Goal: Navigation & Orientation: Find specific page/section

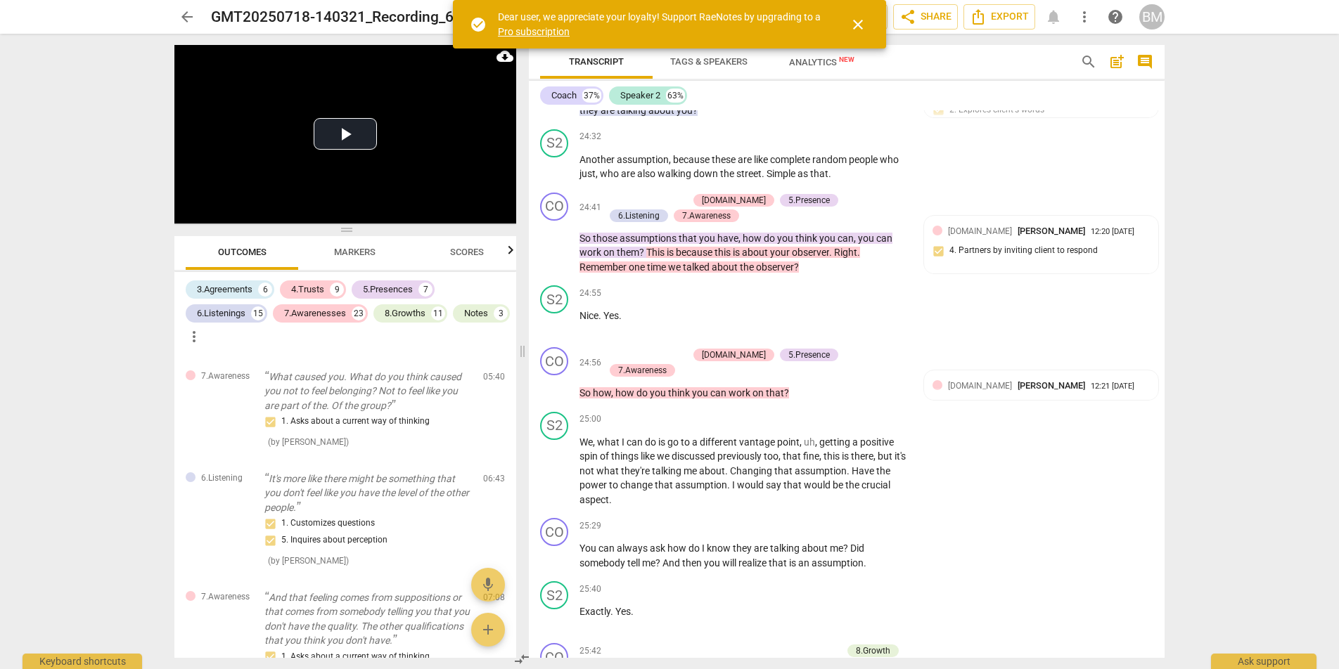
scroll to position [7566, 0]
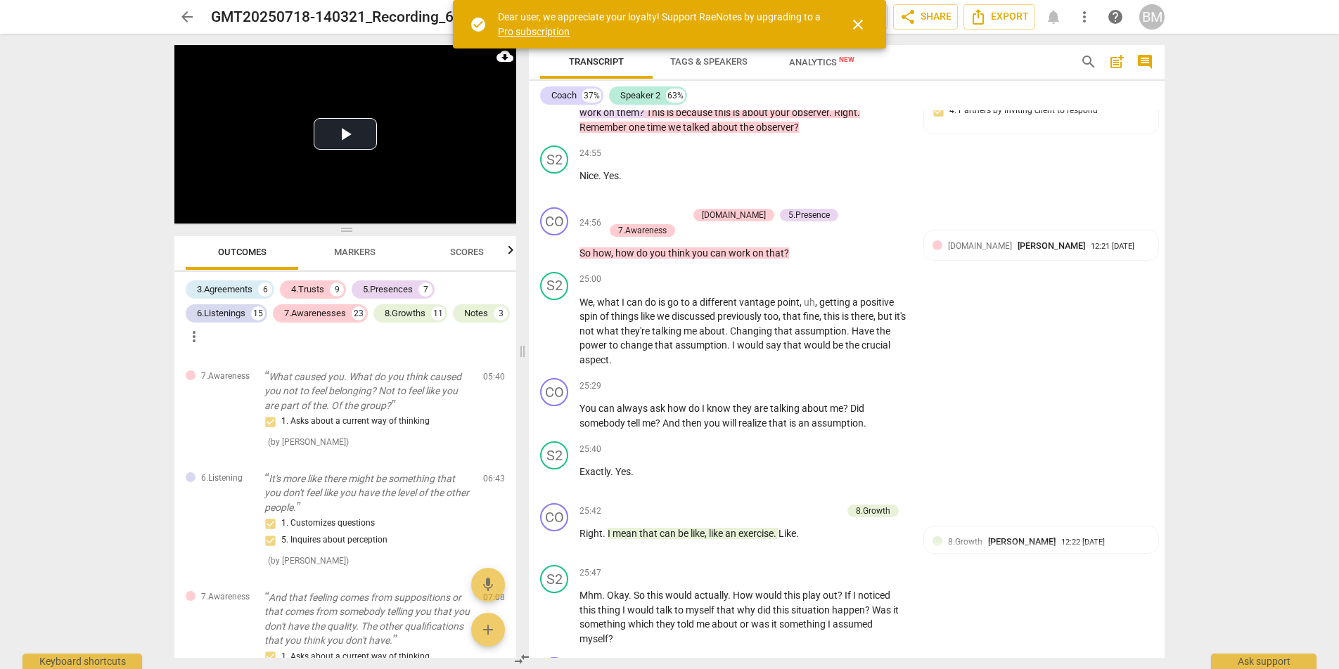
click at [182, 16] on span "arrow_back" at bounding box center [187, 16] width 17 height 17
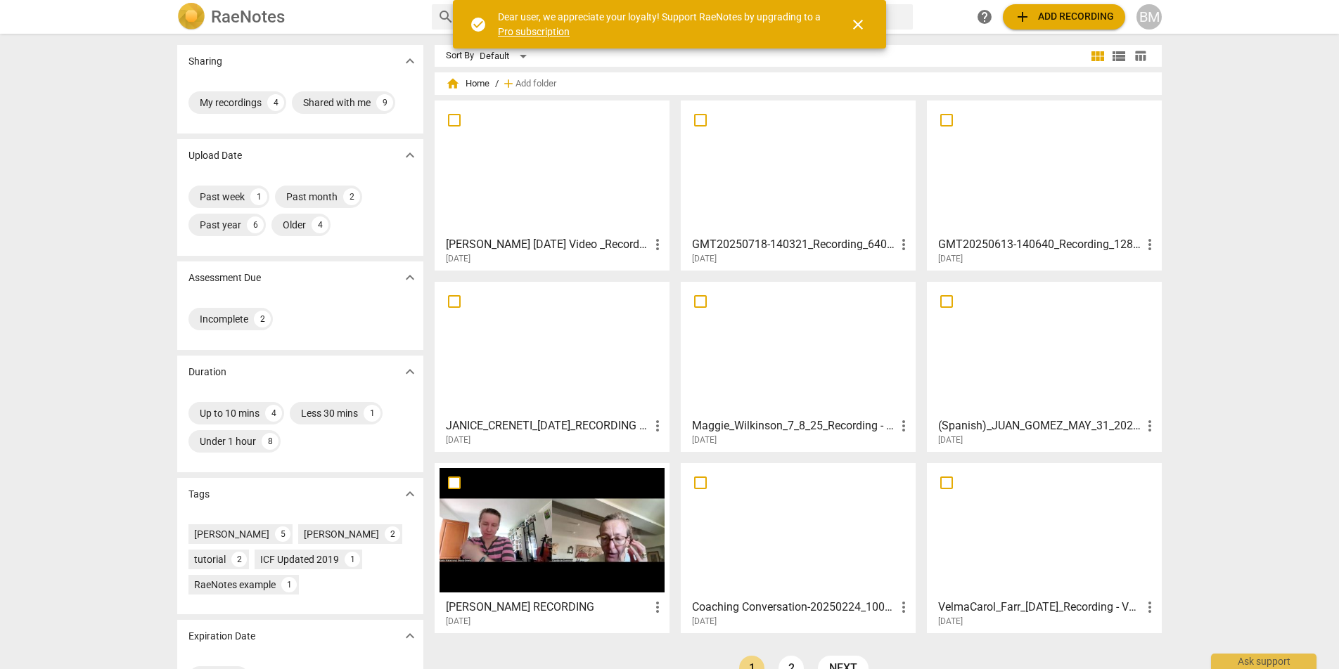
click at [598, 528] on div at bounding box center [551, 530] width 225 height 124
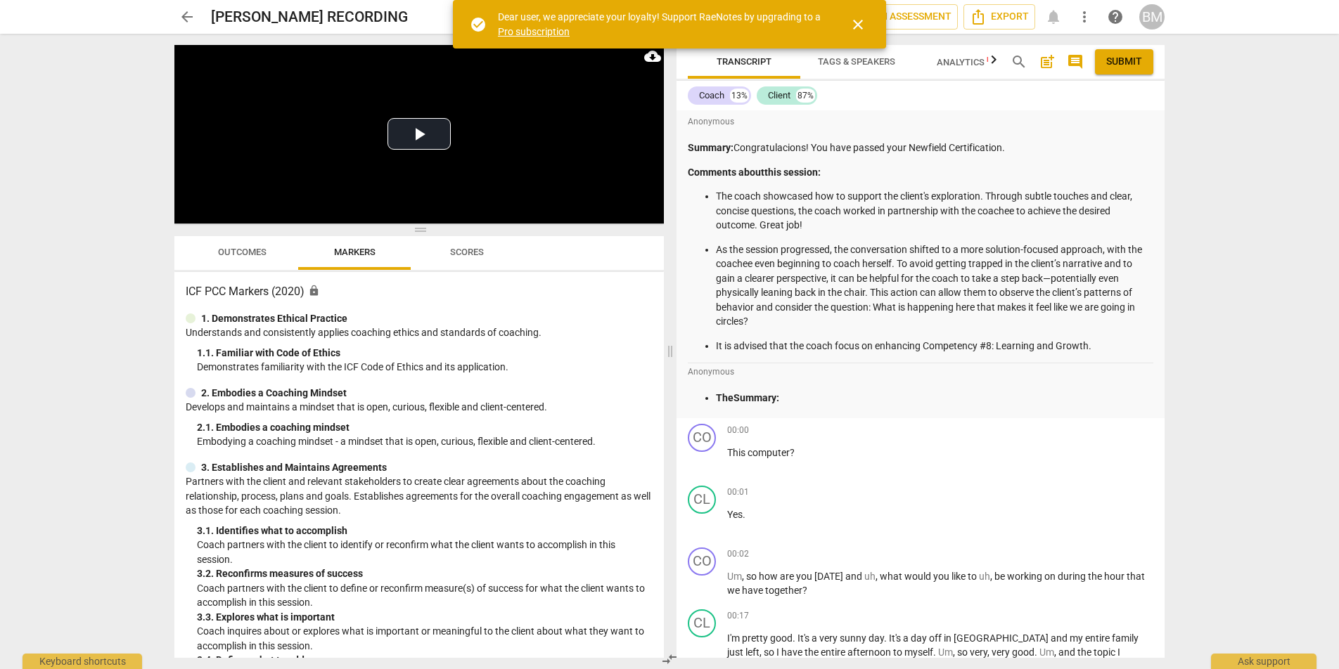
drag, startPoint x: 738, startPoint y: 147, endPoint x: 1009, endPoint y: 153, distance: 270.8
click at [1009, 153] on p "Summary: Congratulacions! You have passed your Newfield Certification." at bounding box center [920, 148] width 465 height 15
copy p "Congratulacions! You have passed your Newfield Certification."
click at [188, 17] on span "arrow_back" at bounding box center [187, 16] width 17 height 17
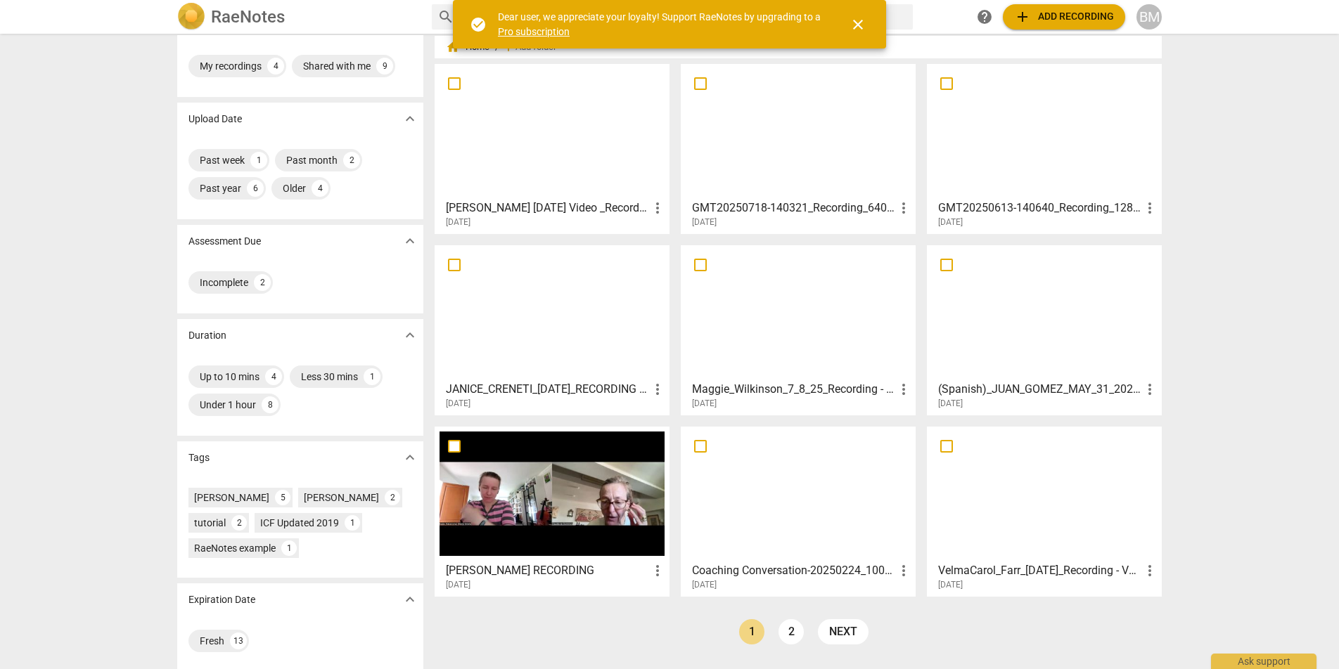
scroll to position [45, 0]
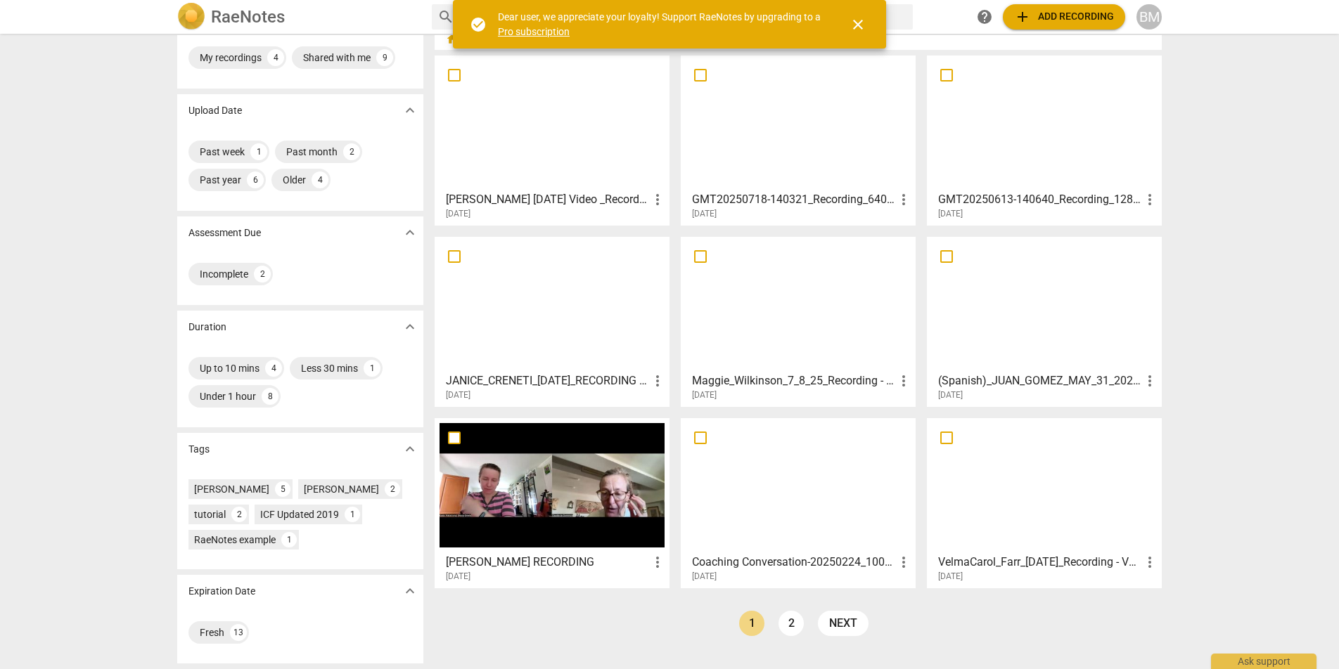
click at [799, 484] on div at bounding box center [798, 485] width 225 height 124
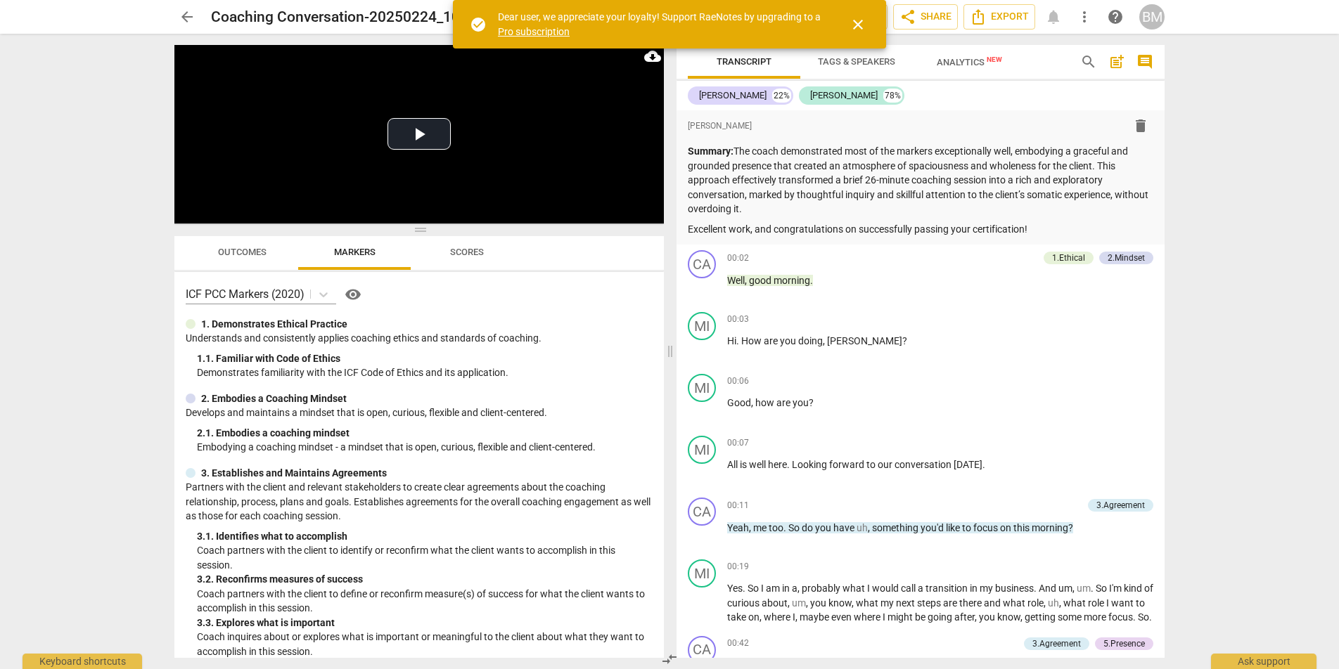
click at [191, 16] on span "arrow_back" at bounding box center [187, 16] width 17 height 17
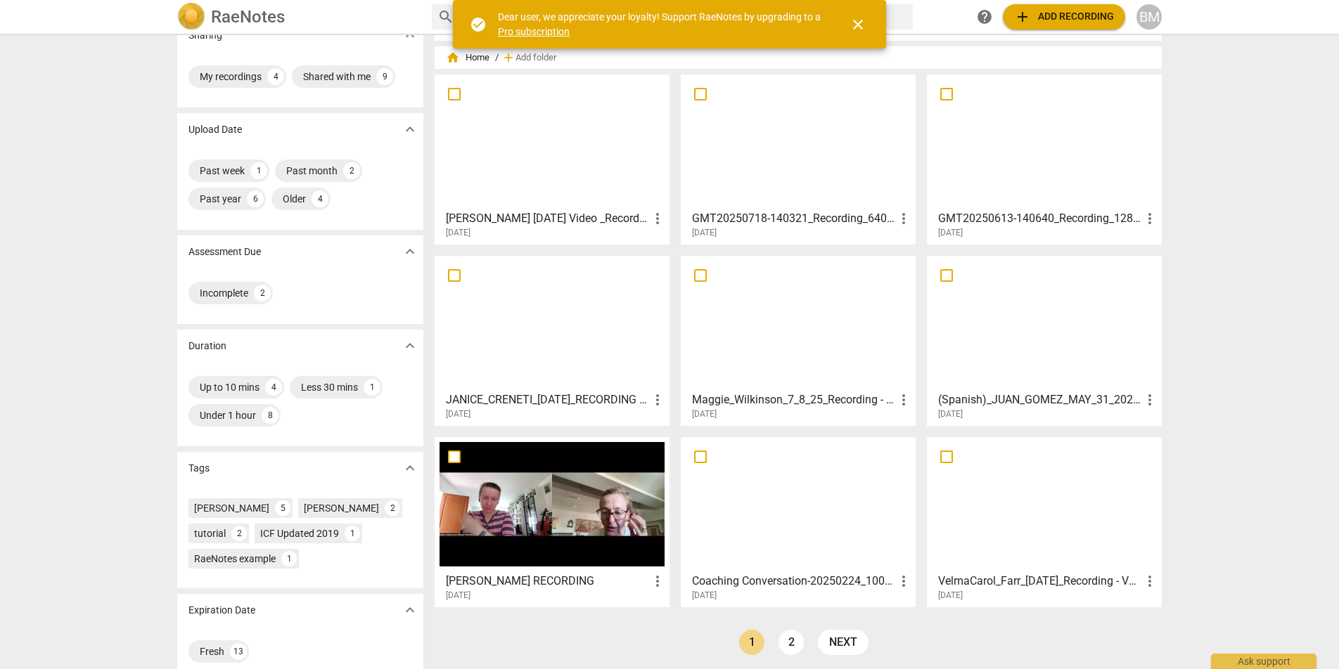
scroll to position [45, 0]
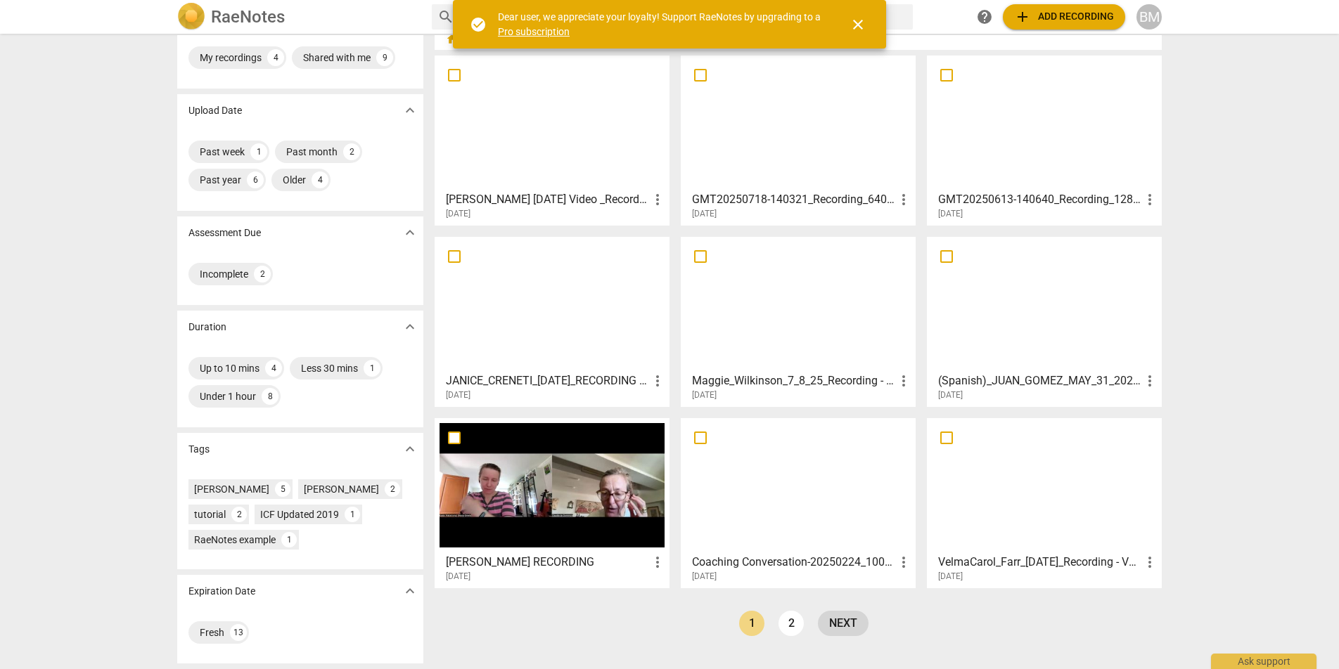
click at [848, 619] on link "next" at bounding box center [843, 623] width 51 height 25
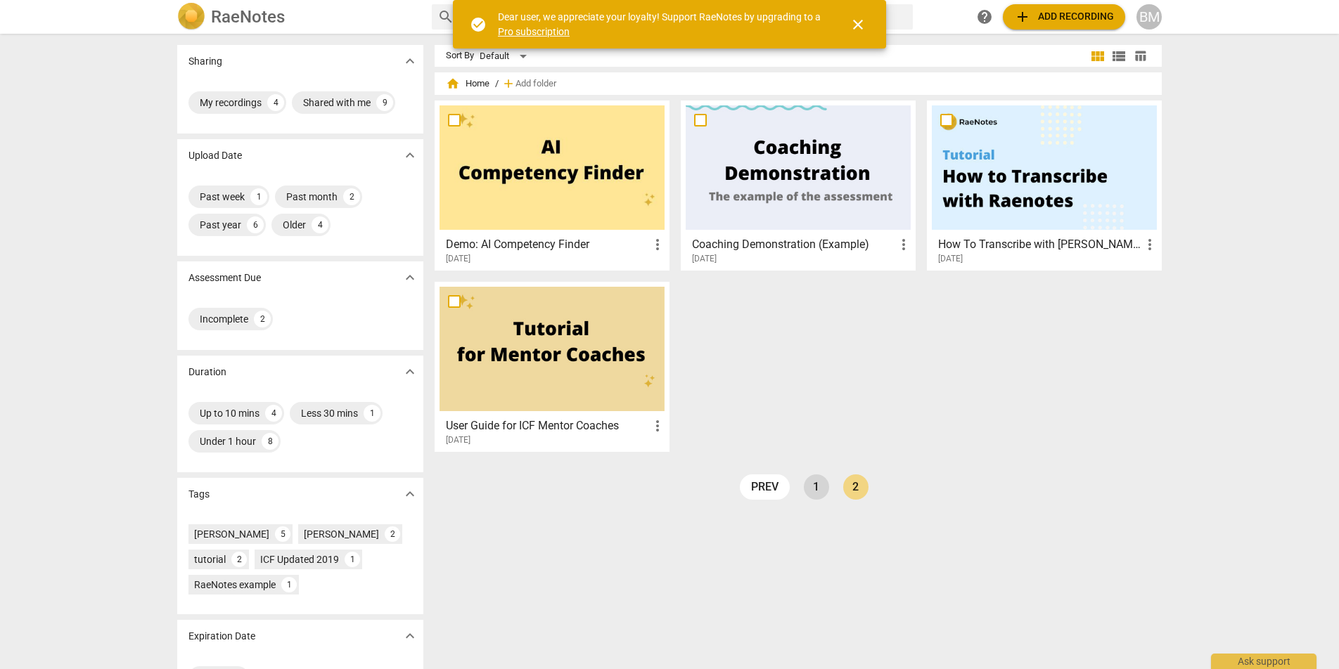
click at [818, 489] on link "1" at bounding box center [816, 487] width 25 height 25
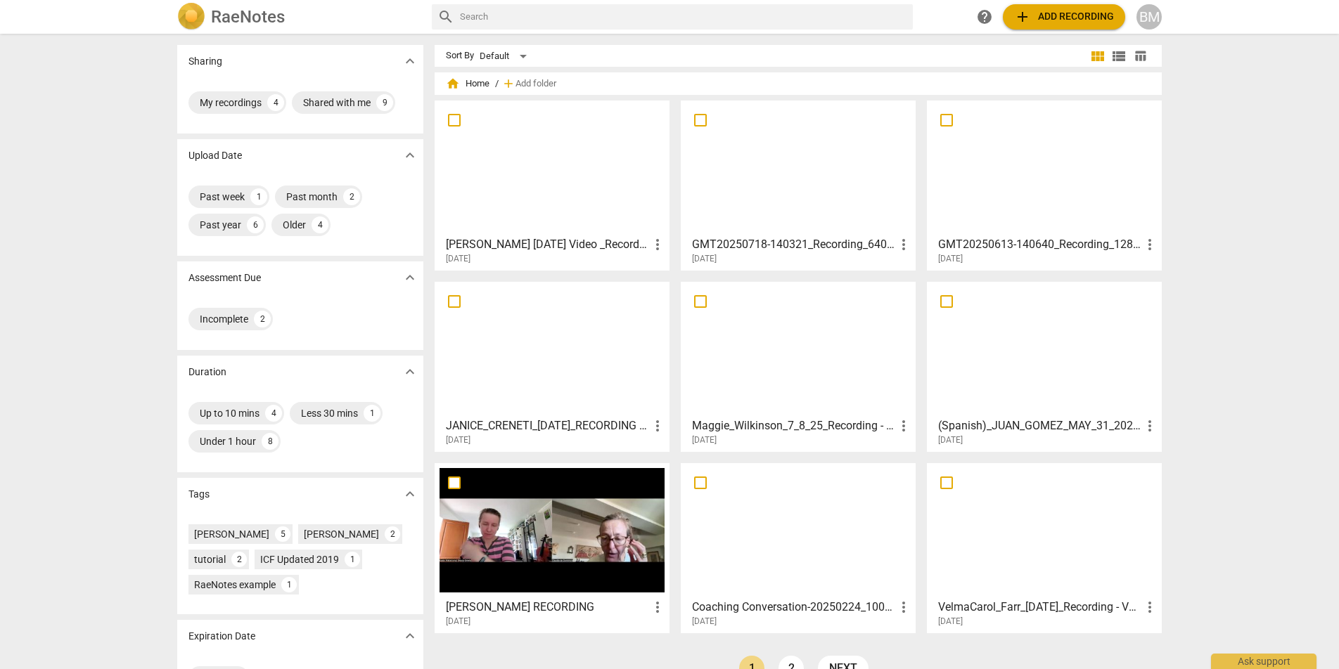
scroll to position [45, 0]
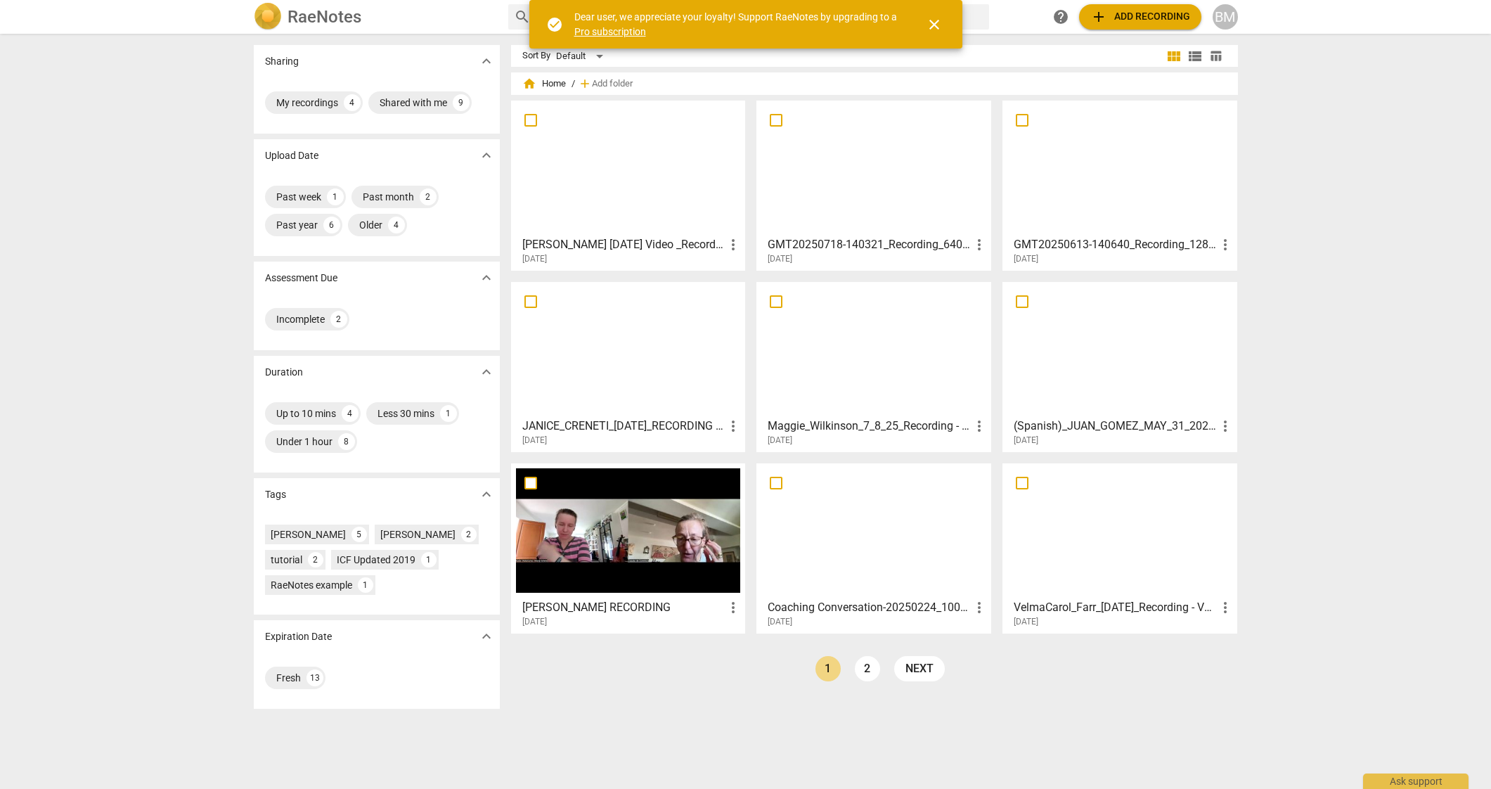
click at [886, 147] on div at bounding box center [873, 167] width 225 height 124
